Goal: Obtain resource: Obtain resource

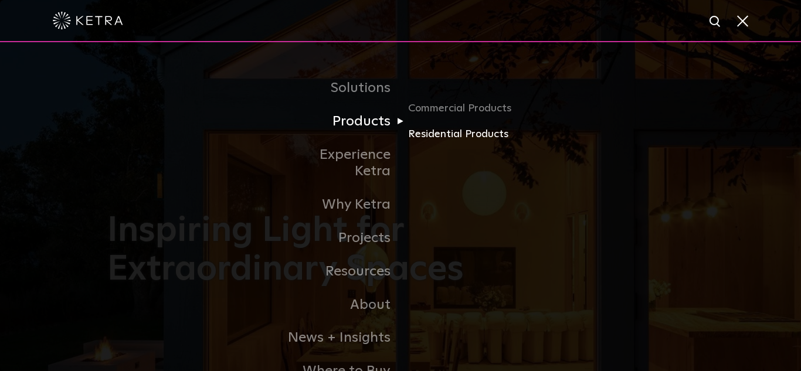
click at [435, 139] on link "Residential Products" at bounding box center [464, 134] width 113 height 17
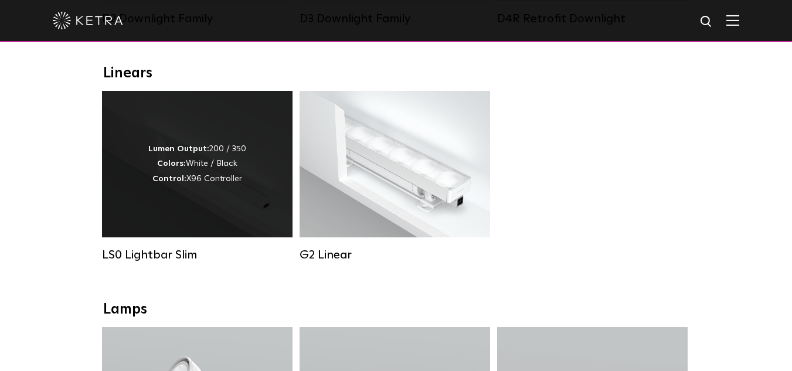
scroll to position [411, 0]
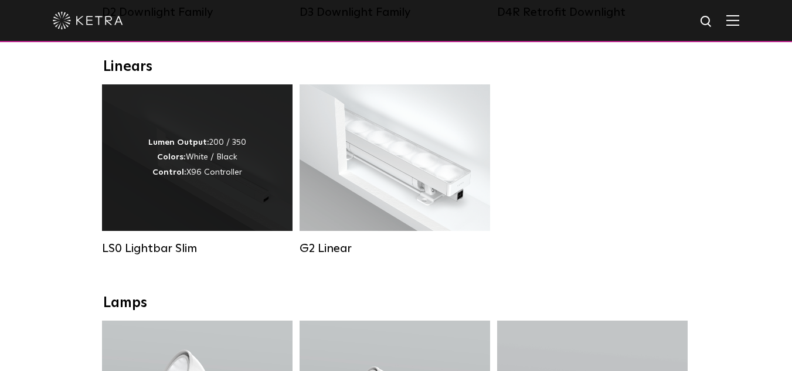
click at [134, 167] on div "Lumen Output: 200 / 350 Colors: White / Black Control: X96 Controller" at bounding box center [197, 157] width 191 height 147
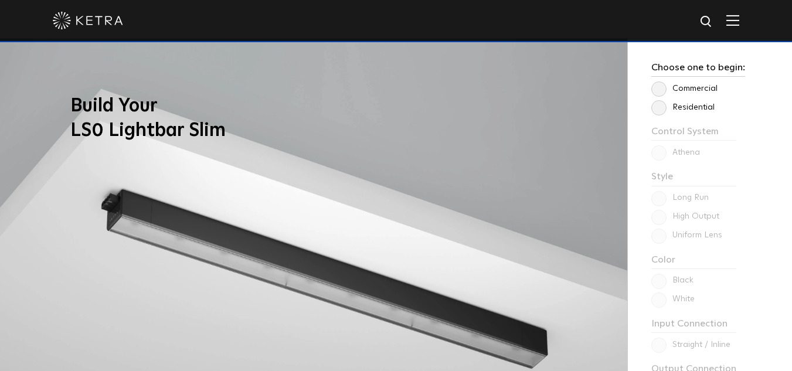
scroll to position [880, 0]
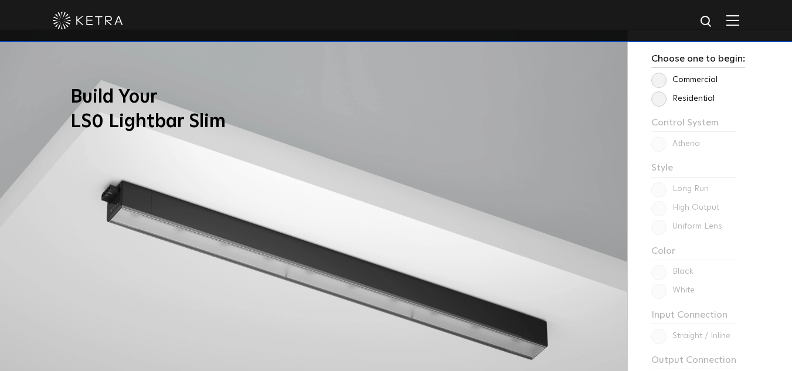
click at [660, 103] on label "Residential" at bounding box center [683, 99] width 63 height 10
click at [0, 0] on input "Residential" at bounding box center [0, 0] width 0 height 0
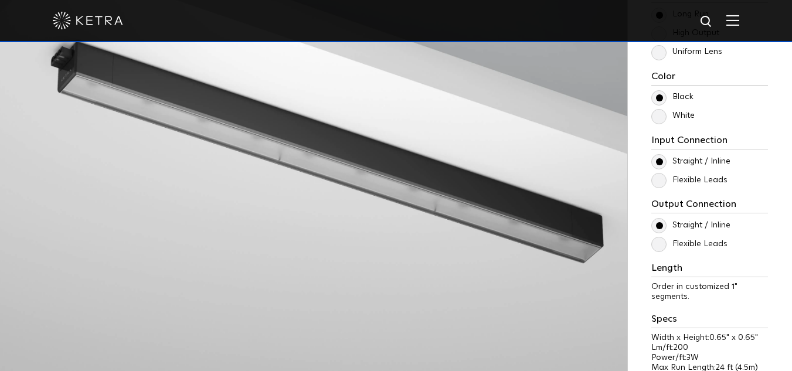
scroll to position [1056, 0]
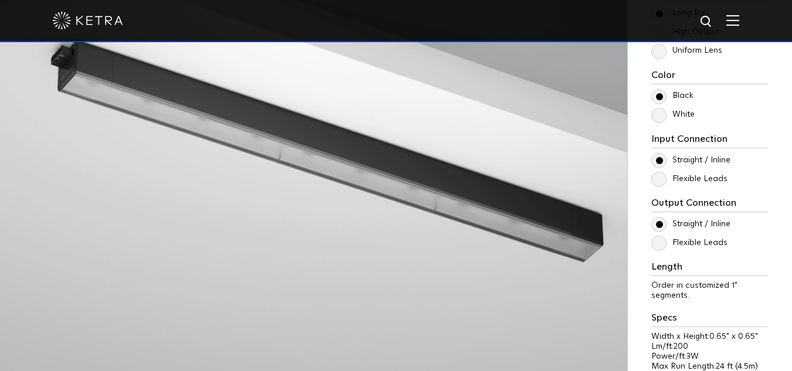
click at [660, 117] on label "White" at bounding box center [673, 115] width 43 height 10
click at [0, 0] on input "White" at bounding box center [0, 0] width 0 height 0
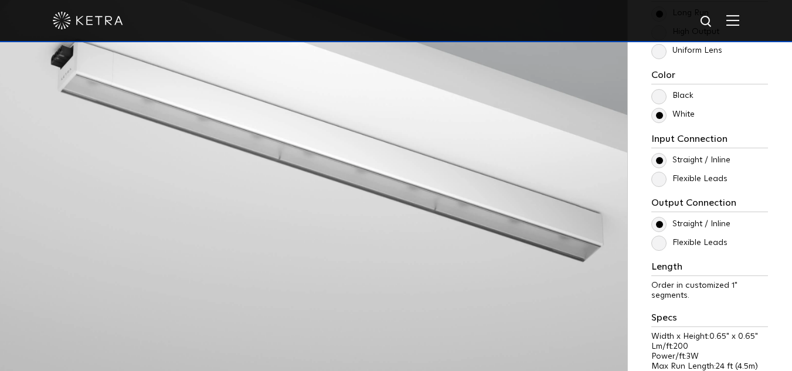
scroll to position [1114, 0]
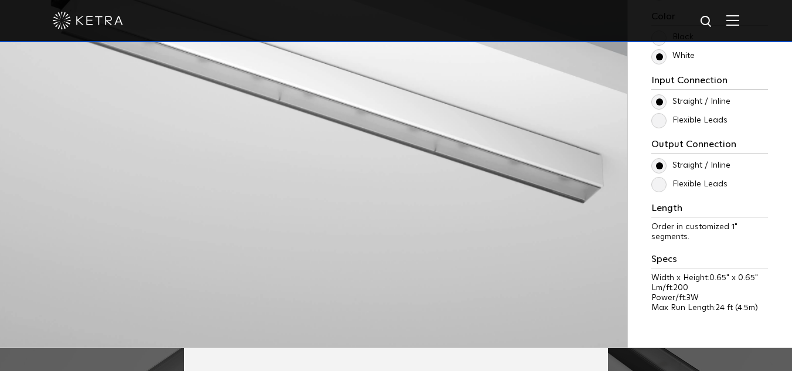
click at [684, 123] on label "Flexible Leads" at bounding box center [690, 121] width 76 height 10
click at [0, 0] on input "Flexible Leads" at bounding box center [0, 0] width 0 height 0
click at [663, 123] on label "Flexible Leads" at bounding box center [690, 121] width 76 height 10
click at [0, 0] on input "Flexible Leads" at bounding box center [0, 0] width 0 height 0
click at [663, 100] on label "Straight / Inline" at bounding box center [691, 102] width 79 height 10
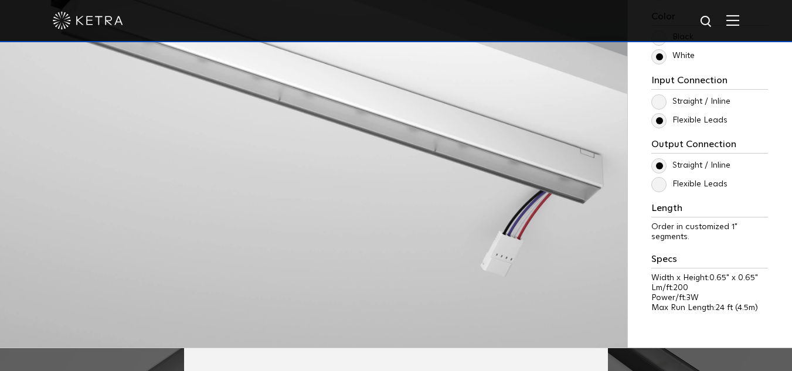
click at [0, 0] on input "Straight / Inline" at bounding box center [0, 0] width 0 height 0
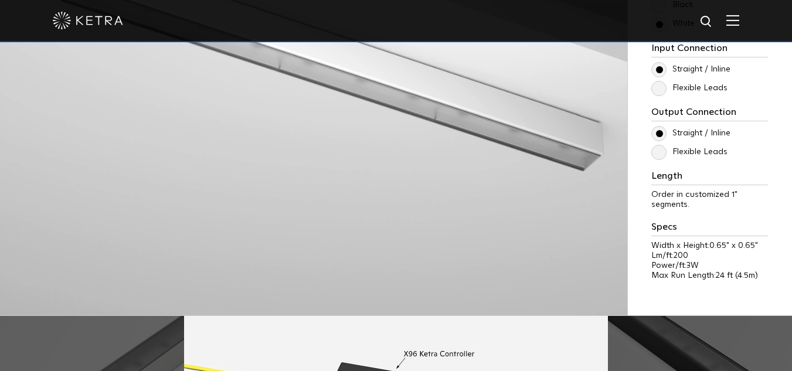
scroll to position [1173, 0]
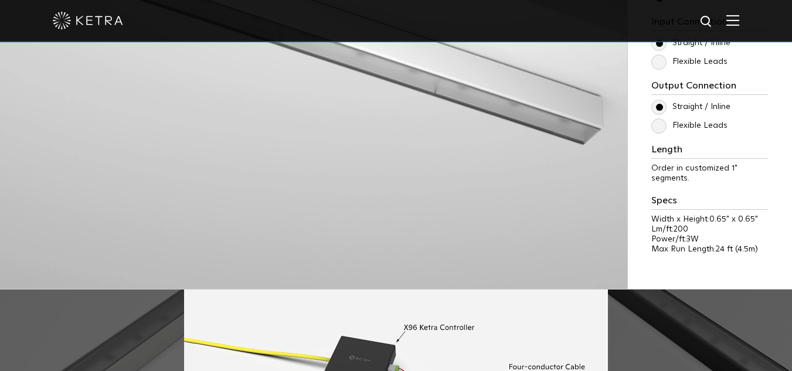
click at [663, 128] on label "Flexible Leads" at bounding box center [690, 126] width 76 height 10
click at [0, 0] on input "Flexible Leads" at bounding box center [0, 0] width 0 height 0
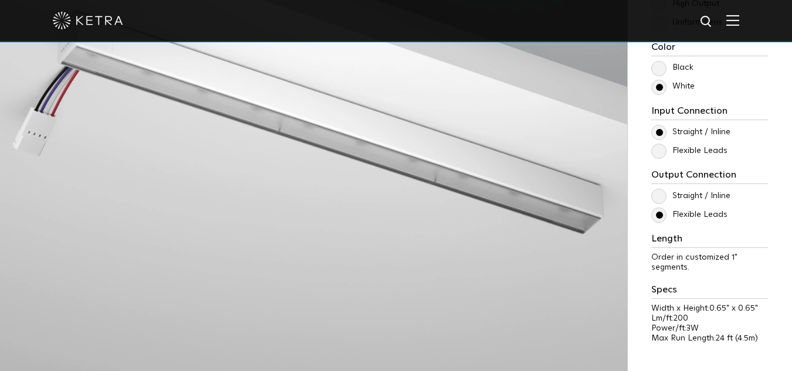
scroll to position [1056, 0]
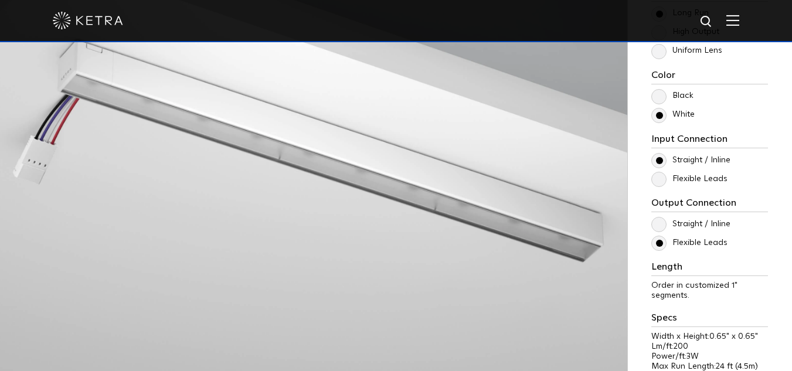
click at [660, 246] on label "Flexible Leads" at bounding box center [690, 243] width 76 height 10
click at [0, 0] on input "Flexible Leads" at bounding box center [0, 0] width 0 height 0
click at [656, 224] on label "Straight / Inline" at bounding box center [691, 224] width 79 height 10
click at [0, 0] on input "Straight / Inline" at bounding box center [0, 0] width 0 height 0
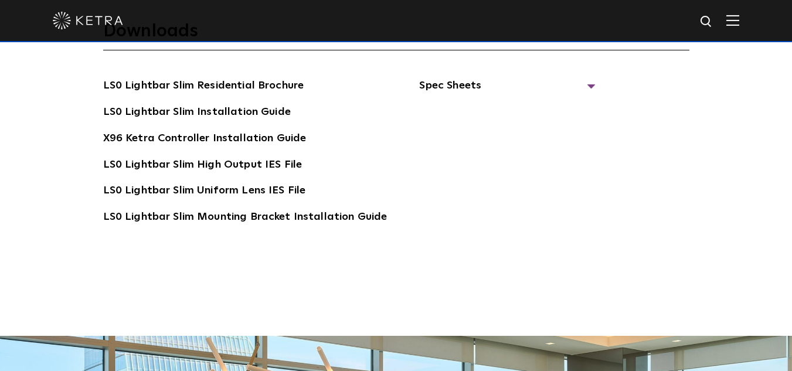
scroll to position [2111, 0]
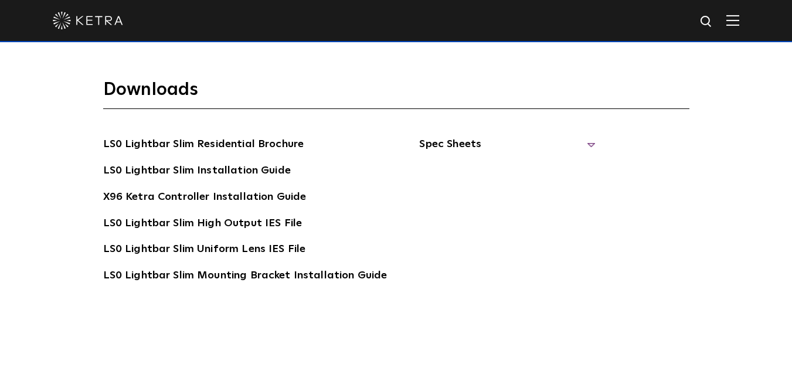
click at [540, 144] on span "Spec Sheets" at bounding box center [507, 149] width 176 height 26
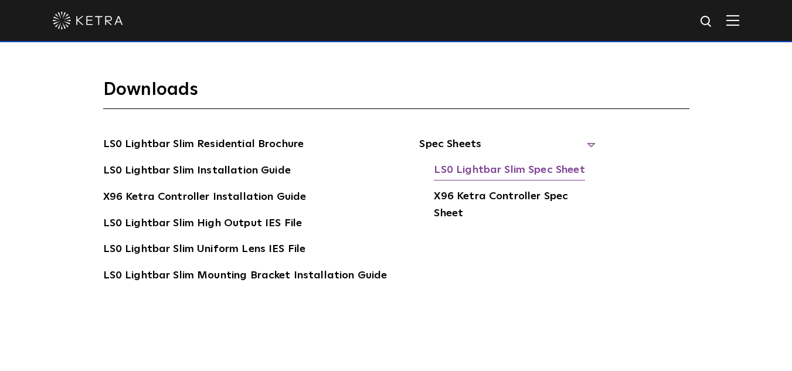
click at [482, 174] on link "LS0 Lightbar Slim Spec Sheet" at bounding box center [509, 171] width 151 height 19
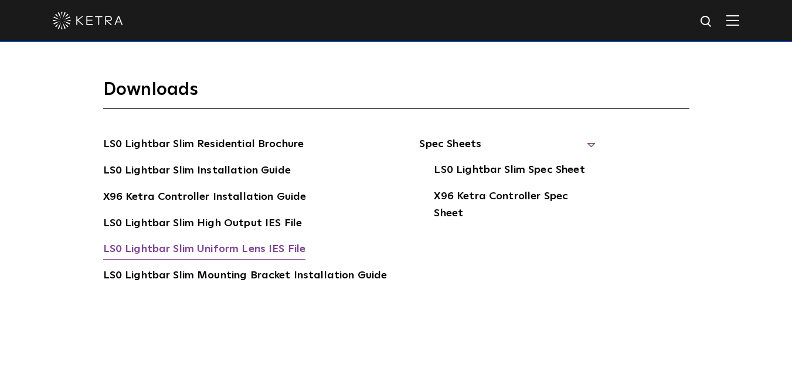
click at [238, 246] on link "LS0 Lightbar Slim Uniform Lens IES File" at bounding box center [204, 250] width 203 height 19
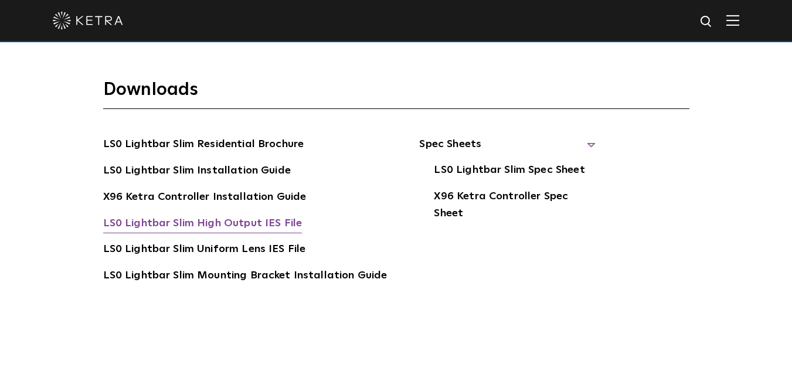
click at [253, 221] on link "LS0 Lightbar Slim High Output IES File" at bounding box center [202, 224] width 199 height 19
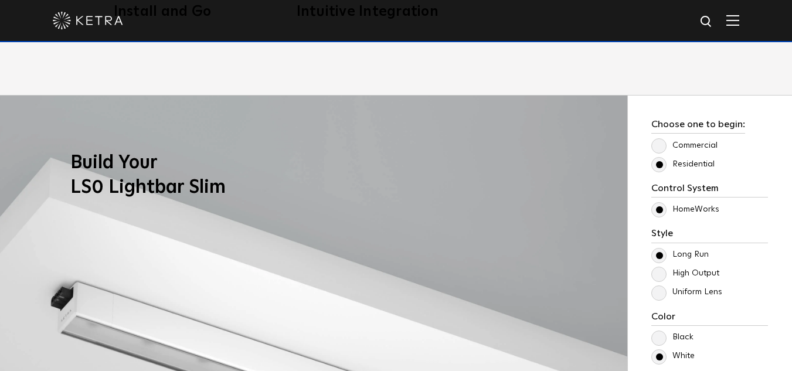
scroll to position [880, 0]
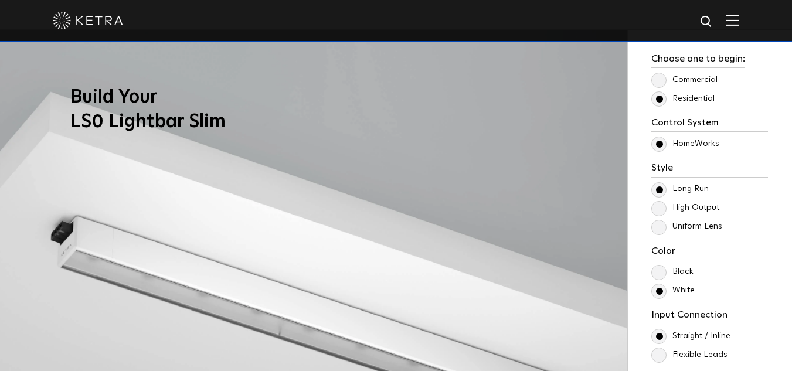
click at [663, 209] on label "High Output" at bounding box center [686, 208] width 68 height 10
click at [0, 0] on input "High Output" at bounding box center [0, 0] width 0 height 0
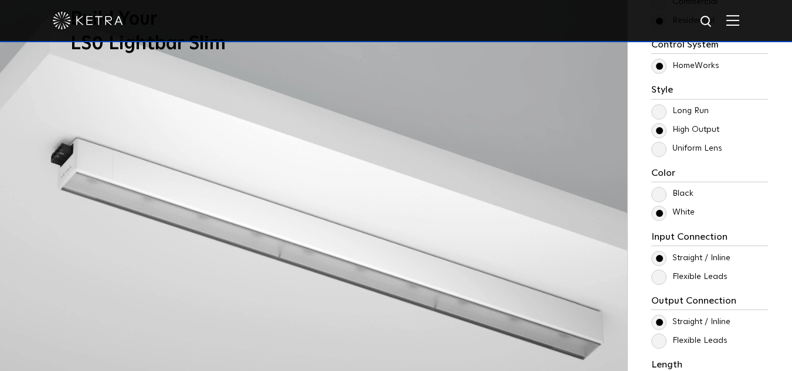
scroll to position [938, 0]
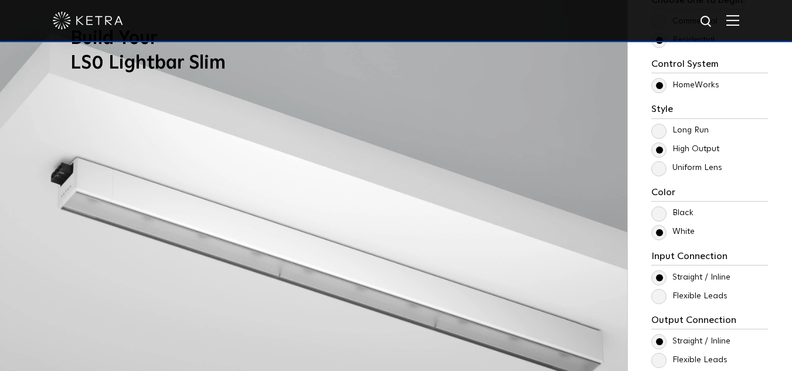
click at [662, 167] on label "Uniform Lens" at bounding box center [687, 168] width 71 height 10
click at [0, 0] on input "Uniform Lens" at bounding box center [0, 0] width 0 height 0
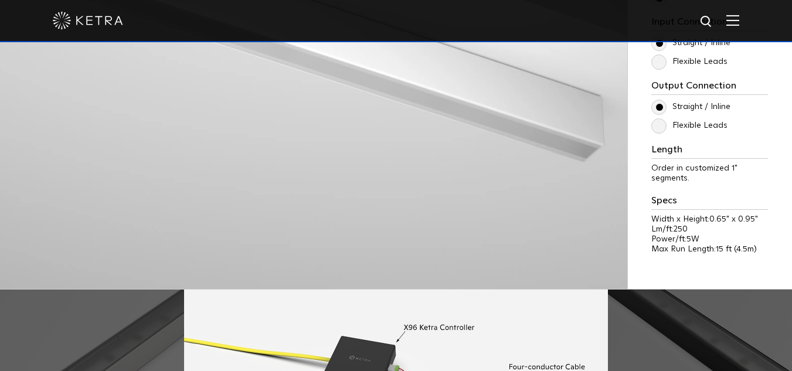
scroll to position [997, 0]
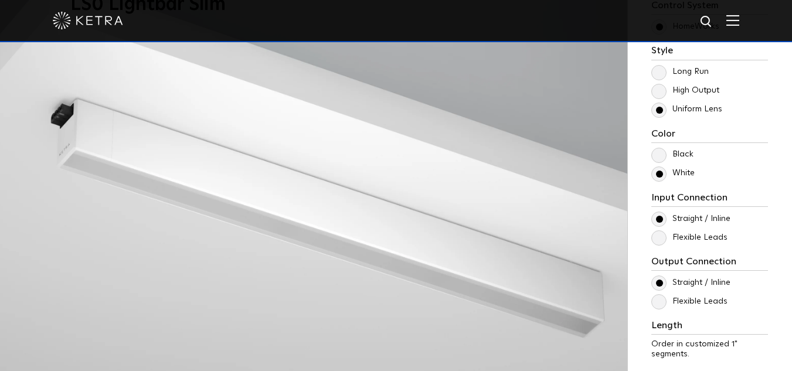
click at [655, 84] on p "High Output" at bounding box center [710, 91] width 117 height 14
click at [660, 93] on label "High Output" at bounding box center [686, 91] width 68 height 10
click at [0, 0] on input "High Output" at bounding box center [0, 0] width 0 height 0
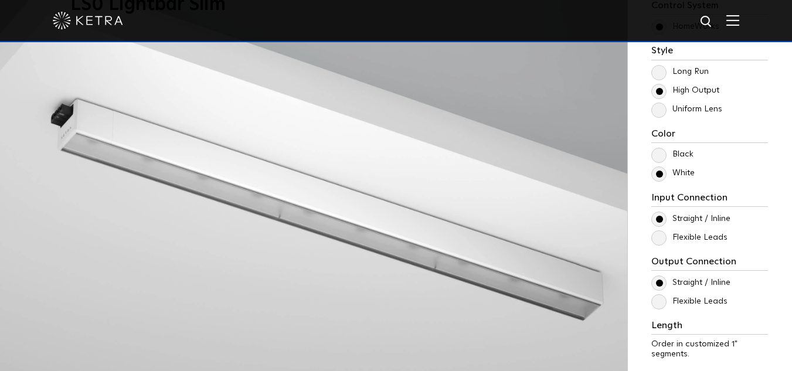
click at [662, 114] on label "Uniform Lens" at bounding box center [687, 109] width 71 height 10
click at [0, 0] on input "Uniform Lens" at bounding box center [0, 0] width 0 height 0
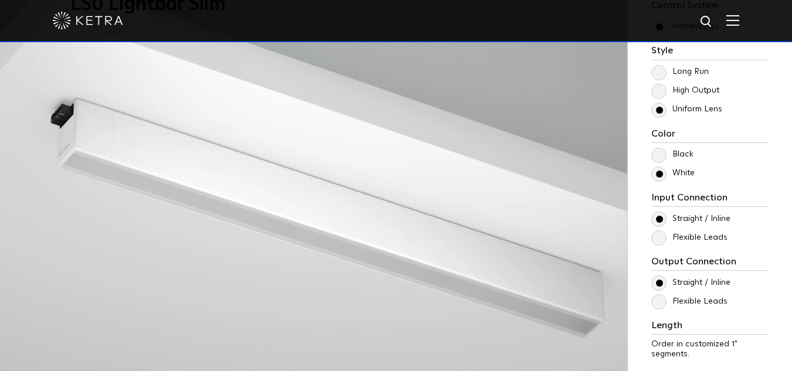
click at [660, 74] on label "Long Run" at bounding box center [680, 72] width 57 height 10
click at [0, 0] on input "Long Run" at bounding box center [0, 0] width 0 height 0
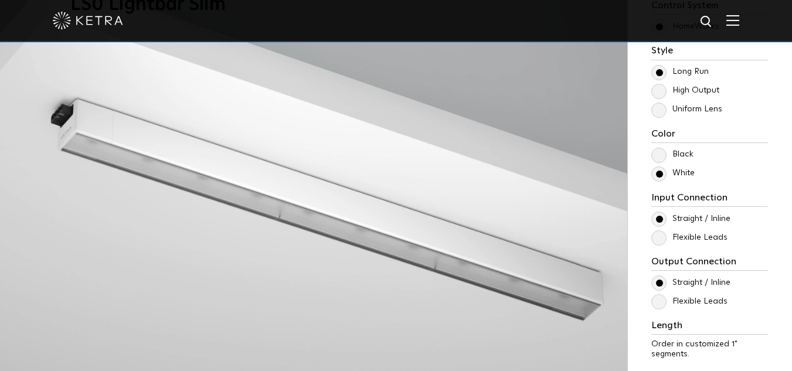
click at [663, 92] on label "High Output" at bounding box center [686, 91] width 68 height 10
click at [0, 0] on input "High Output" at bounding box center [0, 0] width 0 height 0
click at [663, 110] on label "Uniform Lens" at bounding box center [687, 109] width 71 height 10
click at [0, 0] on input "Uniform Lens" at bounding box center [0, 0] width 0 height 0
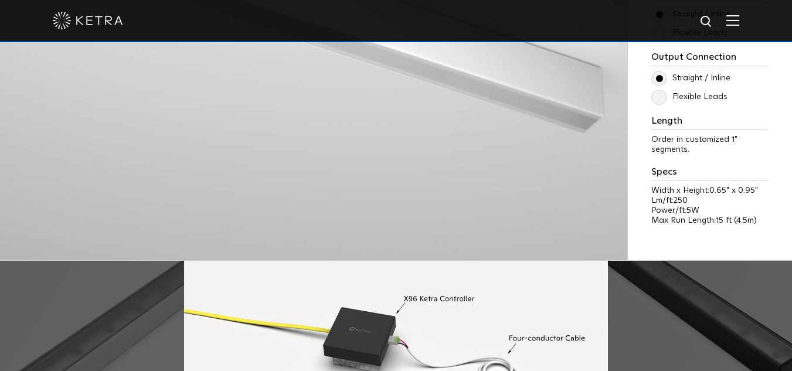
scroll to position [1173, 0]
